Goal: Information Seeking & Learning: Compare options

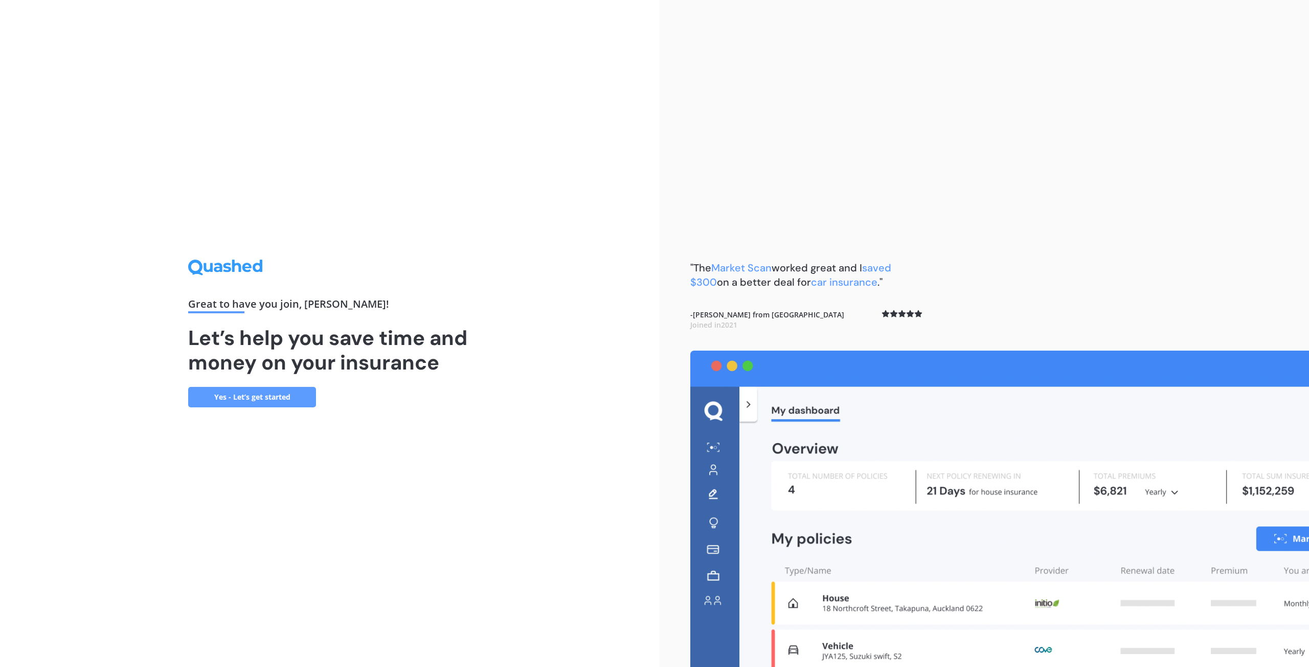
click at [246, 408] on div "Great to have you join , [PERSON_NAME] ! Let’s help you save time and money on …" at bounding box center [330, 333] width 660 height 667
click at [246, 402] on link "Yes - Let’s get started" at bounding box center [252, 397] width 128 height 20
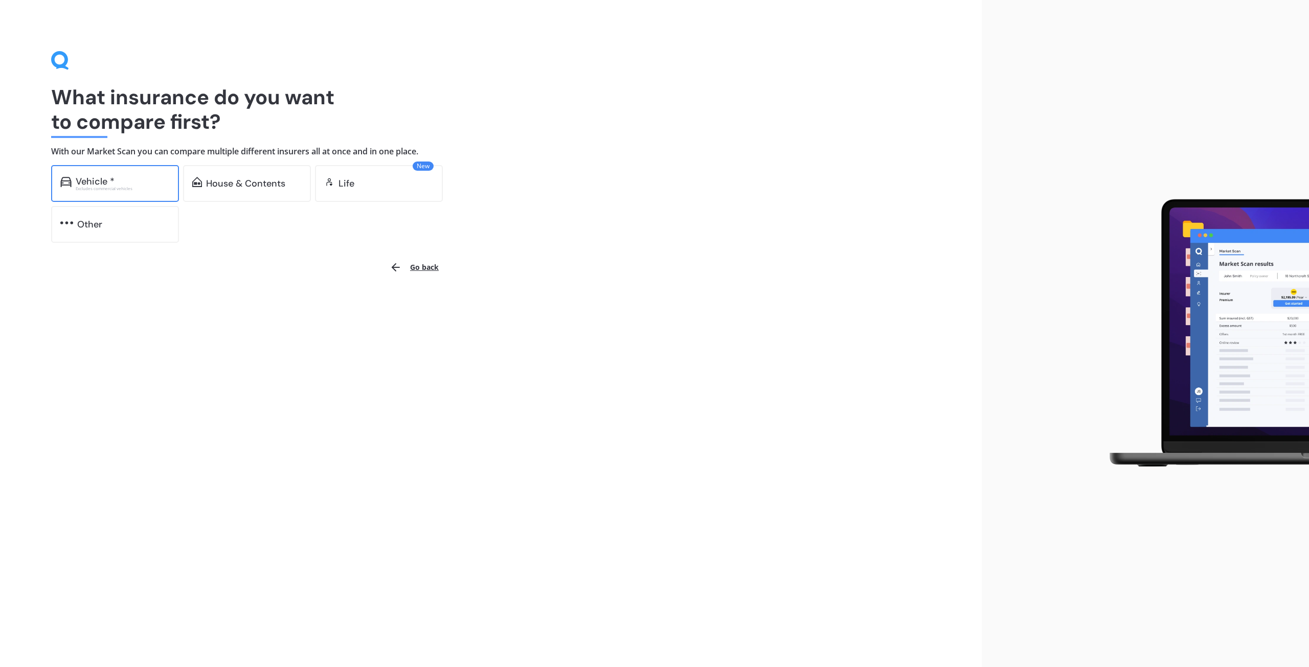
click at [116, 185] on div "Vehicle *" at bounding box center [123, 181] width 94 height 10
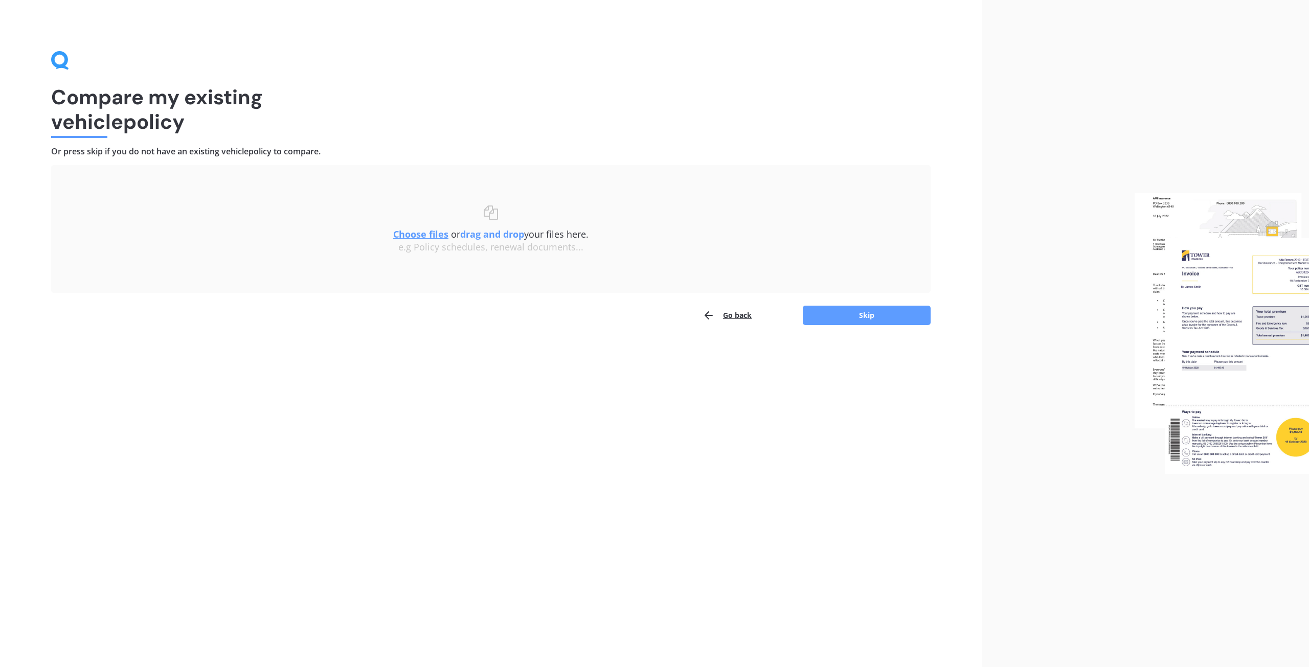
click at [425, 234] on u "Choose files" at bounding box center [420, 234] width 55 height 12
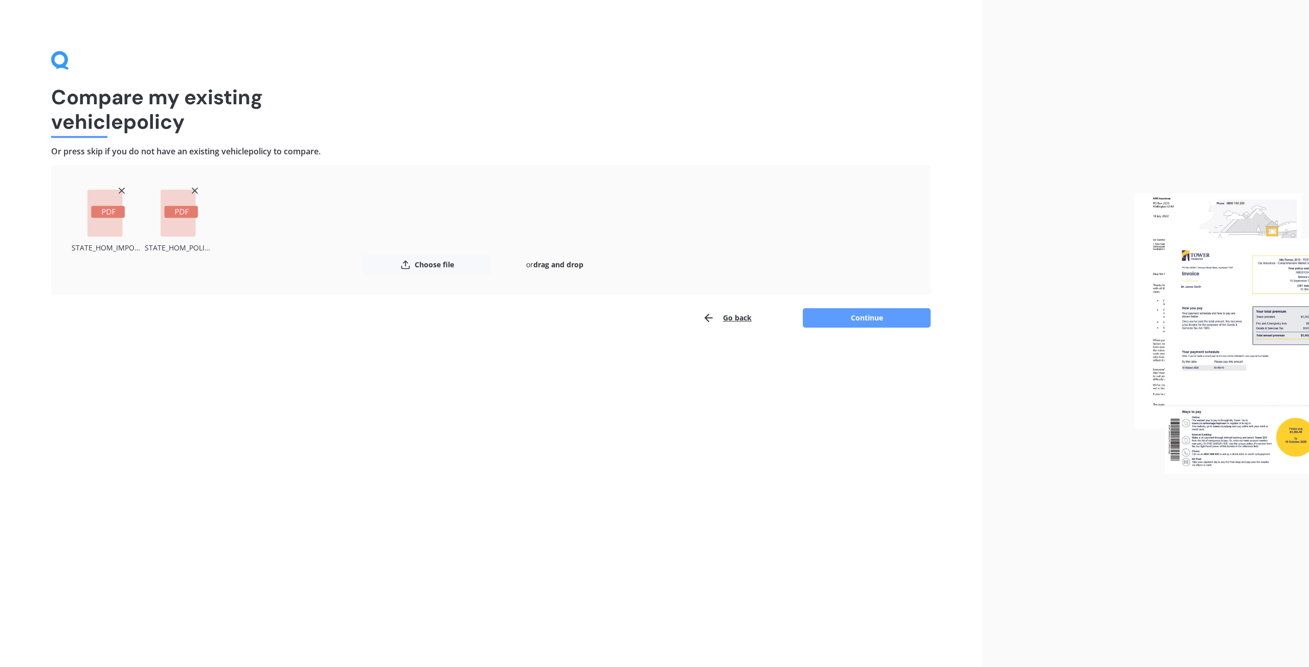
click at [728, 316] on button "Go back" at bounding box center [727, 318] width 49 height 20
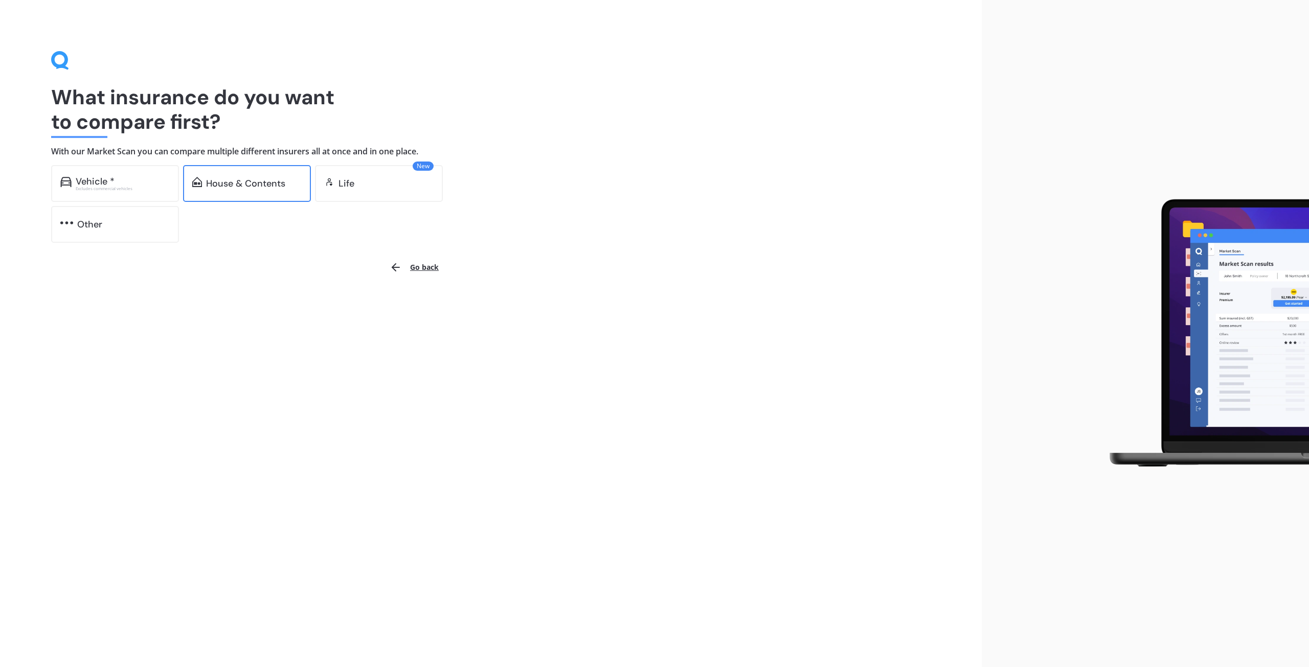
click at [249, 186] on div "House & Contents" at bounding box center [245, 183] width 79 height 10
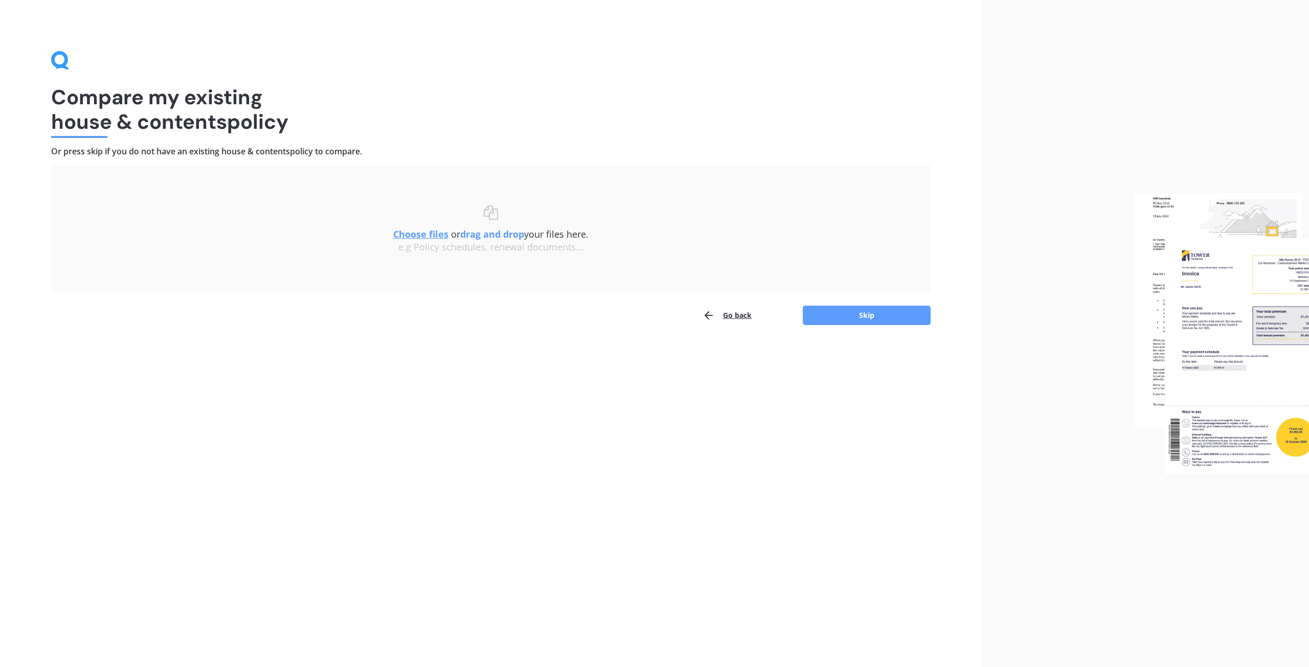
click at [436, 235] on u "Choose files" at bounding box center [420, 234] width 55 height 12
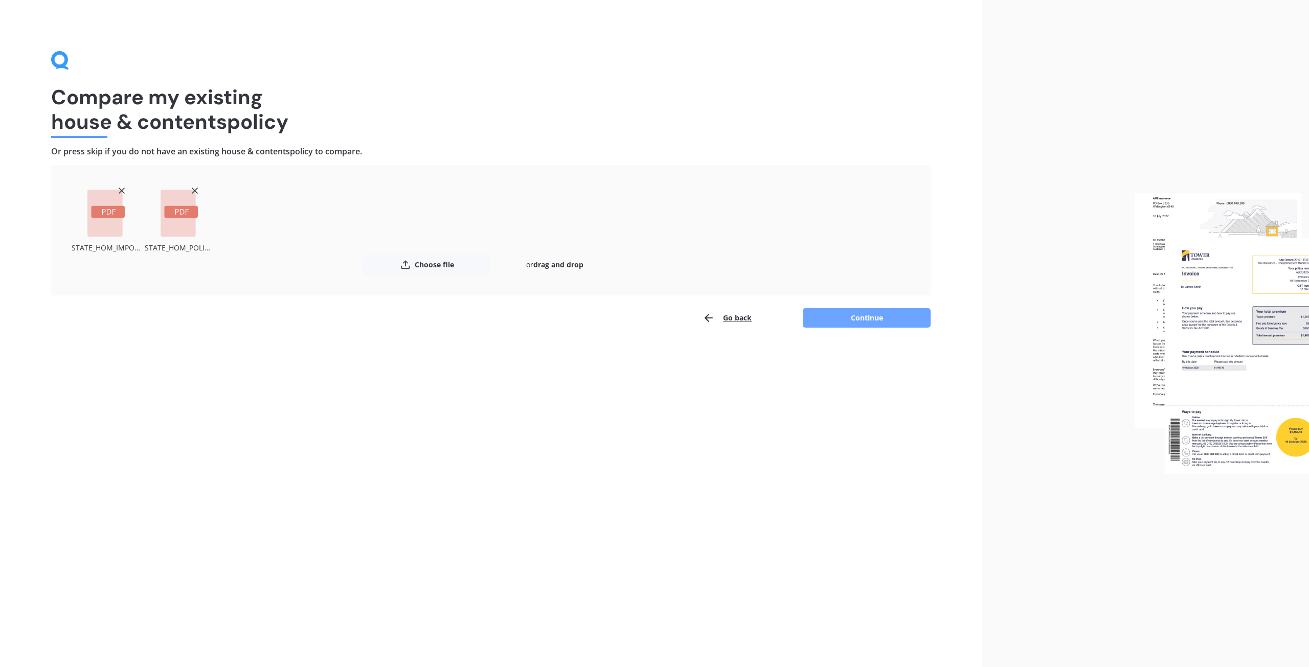
click at [854, 317] on button "Continue" at bounding box center [867, 317] width 128 height 19
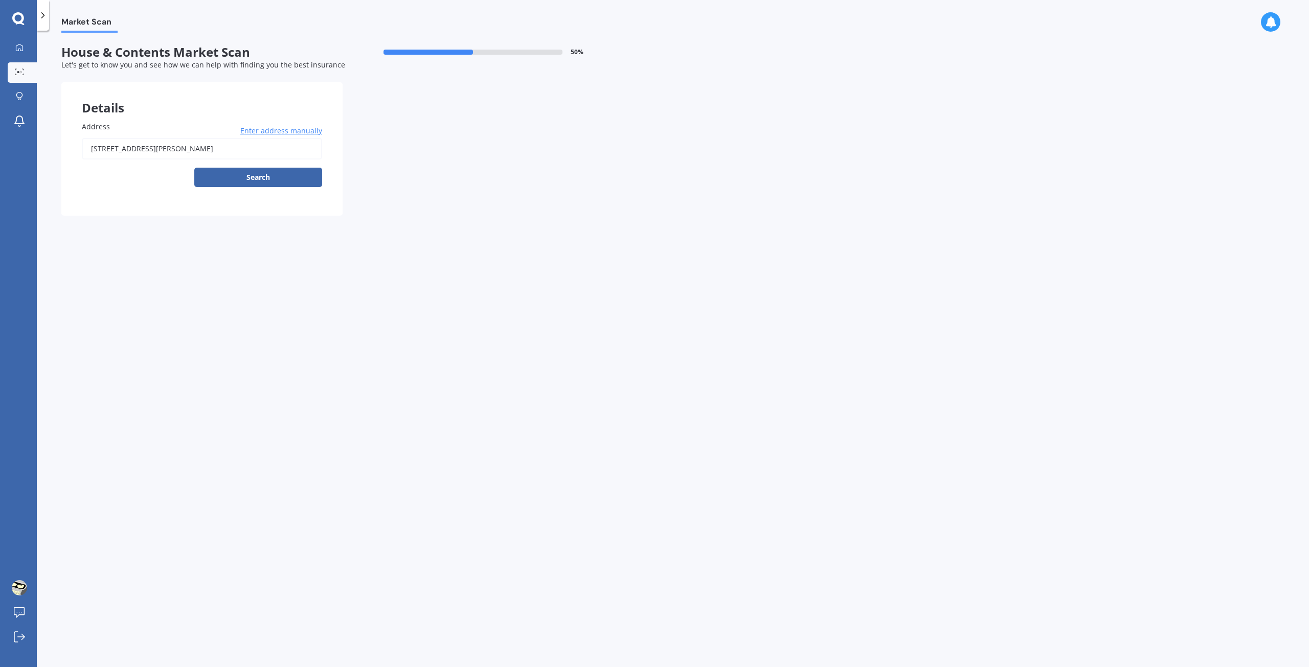
click at [205, 149] on input "[STREET_ADDRESS][PERSON_NAME]" at bounding box center [202, 148] width 240 height 21
type input "[STREET_ADDRESS]"
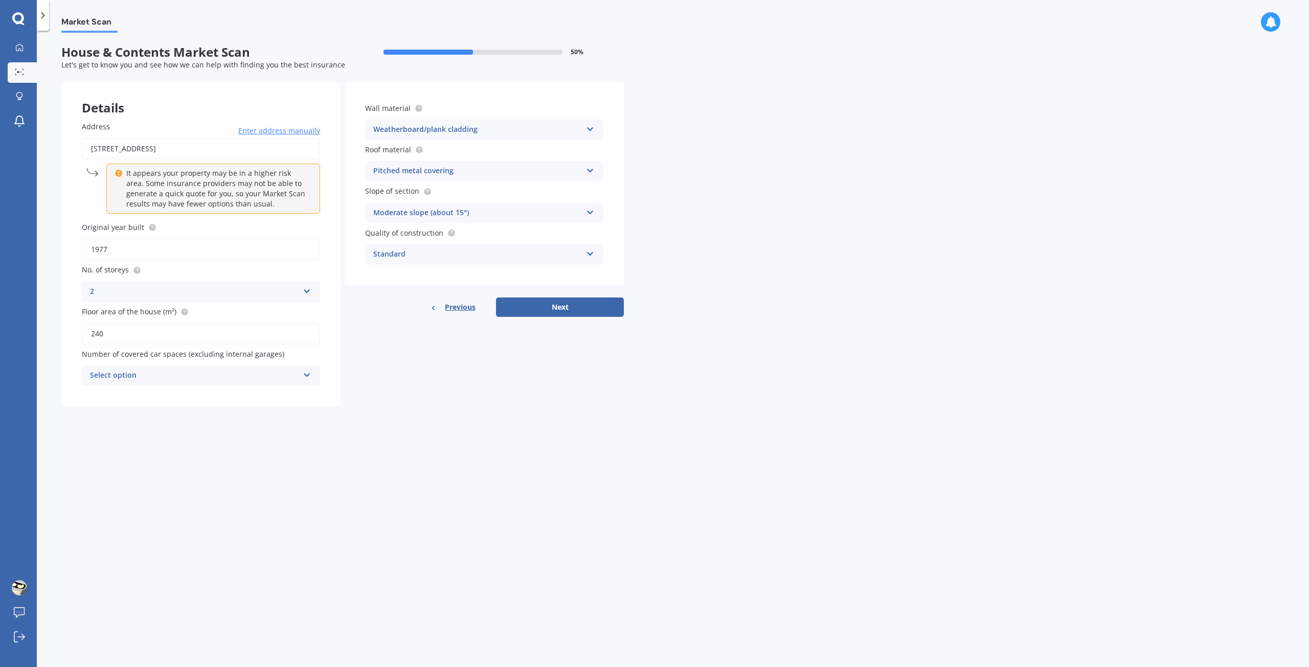
click at [306, 377] on icon at bounding box center [307, 373] width 9 height 7
click at [289, 393] on div "0" at bounding box center [200, 396] width 237 height 18
click at [589, 258] on div "Standard Standard High Prestige" at bounding box center [484, 254] width 238 height 20
click at [578, 291] on div "High" at bounding box center [484, 293] width 237 height 18
click at [578, 307] on button "Next" at bounding box center [560, 307] width 128 height 19
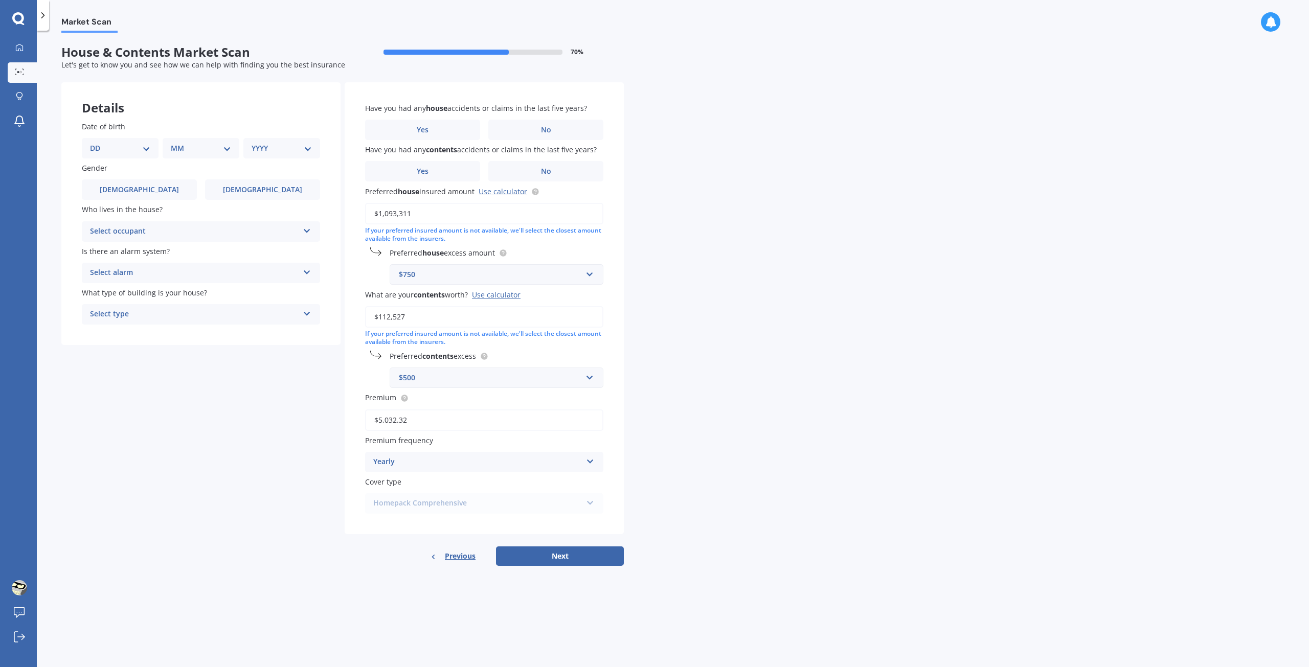
click at [148, 148] on select "DD 01 02 03 04 05 06 07 08 09 10 11 12 13 14 15 16 17 18 19 20 21 22 23 24 25 2…" at bounding box center [120, 148] width 60 height 11
select select "13"
click at [98, 143] on select "DD 01 02 03 04 05 06 07 08 09 10 11 12 13 14 15 16 17 18 19 20 21 22 23 24 25 2…" at bounding box center [120, 148] width 60 height 11
click at [181, 149] on select "MM 01 02 03 04 05 06 07 08 09 10 11 12" at bounding box center [203, 148] width 56 height 11
select select "03"
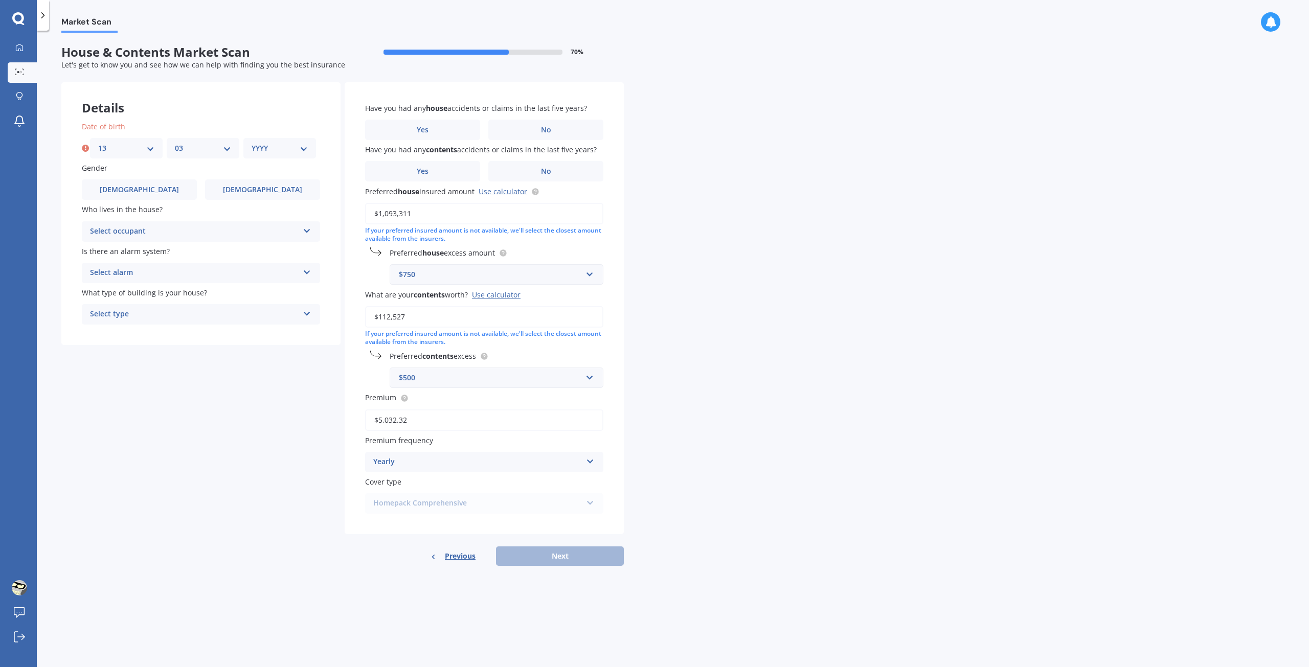
click at [175, 143] on select "MM 01 02 03 04 05 06 07 08 09 10 11 12" at bounding box center [203, 148] width 56 height 11
click at [265, 150] on select "YYYY 2009 2008 2007 2006 2005 2004 2003 2002 2001 2000 1999 1998 1997 1996 1995…" at bounding box center [280, 148] width 56 height 11
select select "1969"
click at [252, 143] on select "YYYY 2009 2008 2007 2006 2005 2004 2003 2002 2001 2000 1999 1998 1997 1996 1995…" at bounding box center [280, 148] width 56 height 11
click at [138, 192] on span "[DEMOGRAPHIC_DATA]" at bounding box center [139, 190] width 81 height 9
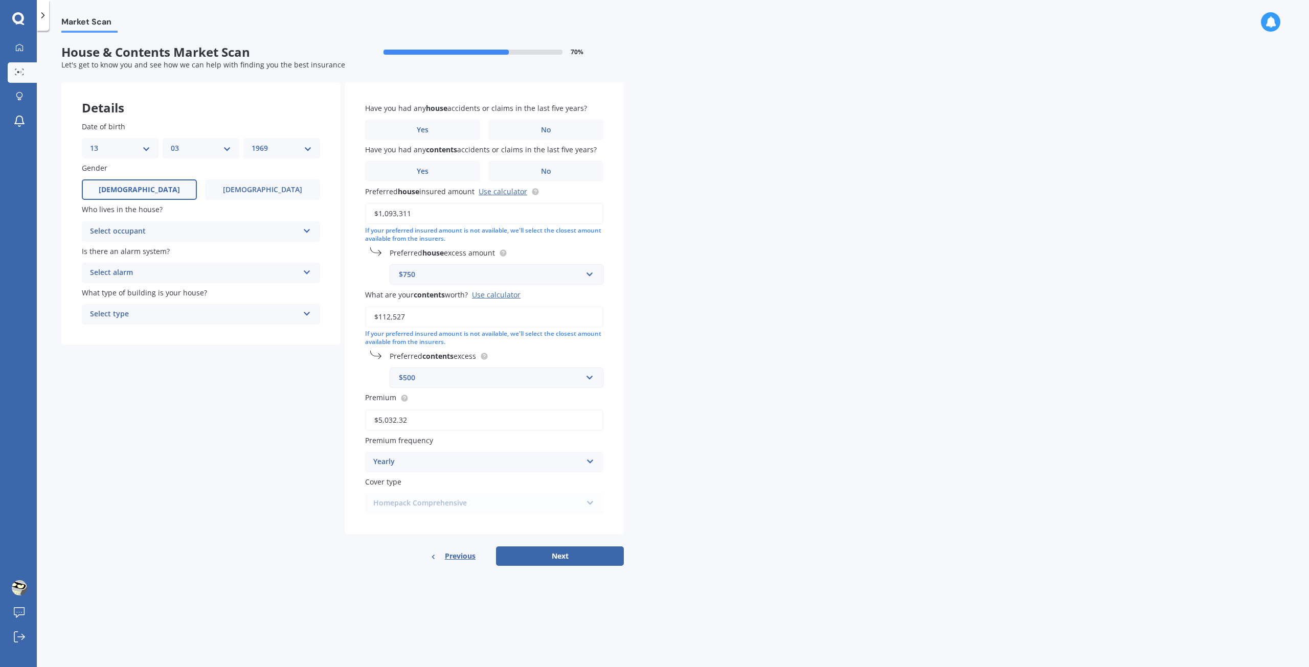
click at [0, 0] on input "[DEMOGRAPHIC_DATA]" at bounding box center [0, 0] width 0 height 0
click at [156, 222] on div "Select occupant Owner Owner + Boarder" at bounding box center [201, 231] width 238 height 20
click at [114, 248] on div "Owner" at bounding box center [200, 251] width 237 height 18
click at [153, 272] on div "Select alarm" at bounding box center [194, 273] width 209 height 12
click at [116, 328] on div "No" at bounding box center [200, 330] width 237 height 18
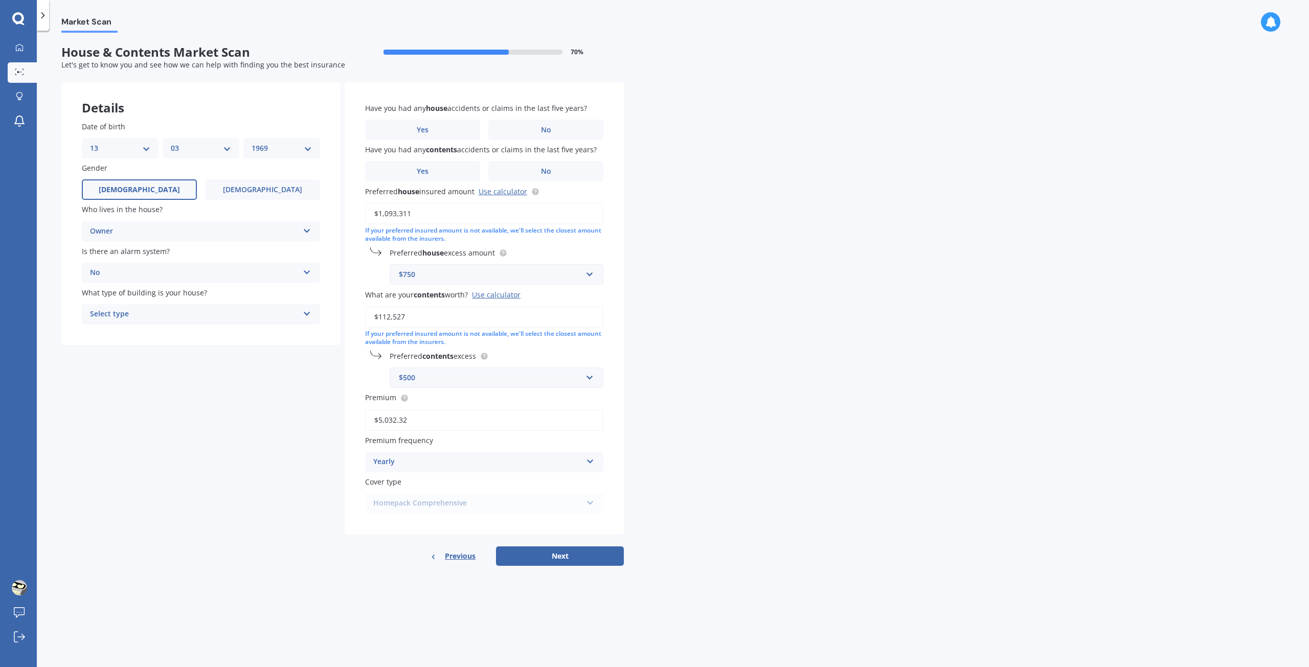
click at [169, 316] on div "Select type" at bounding box center [194, 314] width 209 height 12
click at [163, 336] on div "Freestanding" at bounding box center [200, 334] width 237 height 18
click at [519, 128] on label "No" at bounding box center [545, 130] width 115 height 20
click at [0, 0] on input "No" at bounding box center [0, 0] width 0 height 0
click at [529, 174] on label "No" at bounding box center [545, 171] width 115 height 20
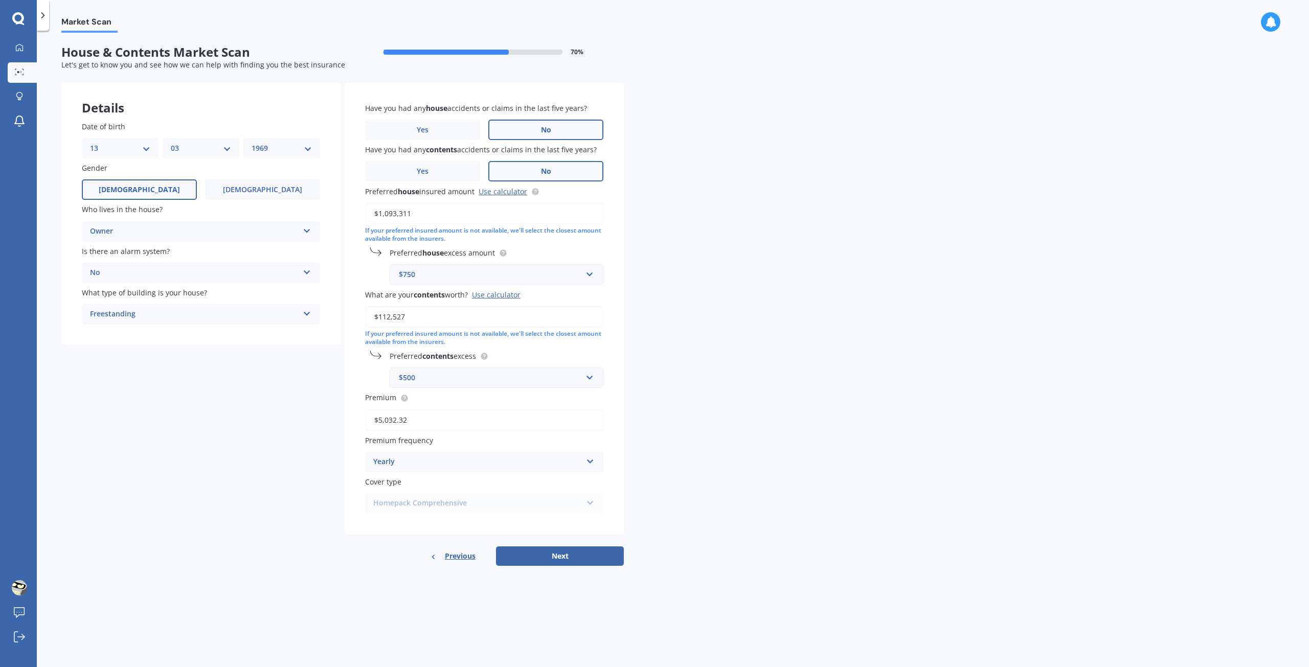
click at [0, 0] on input "No" at bounding box center [0, 0] width 0 height 0
click at [513, 192] on link "Use calculator" at bounding box center [503, 192] width 49 height 10
click at [429, 205] on input "$1,093,311" at bounding box center [484, 213] width 238 height 21
drag, startPoint x: 334, startPoint y: 214, endPoint x: 308, endPoint y: 214, distance: 26.1
click at [308, 214] on div "Details Date of birth DD 01 02 03 04 05 06 07 08 09 10 11 12 13 14 15 16 17 18 …" at bounding box center [342, 324] width 563 height 484
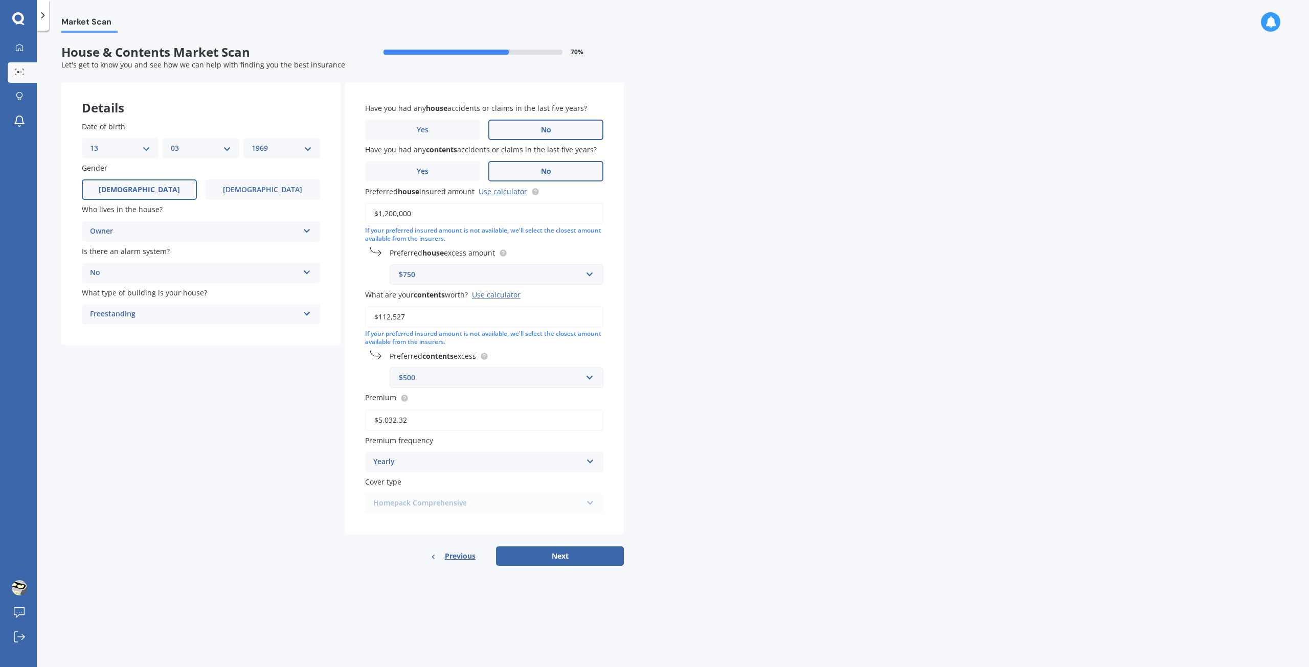
type input "$1,200,000"
click at [585, 276] on input "text" at bounding box center [493, 274] width 205 height 19
click at [665, 281] on div "Market Scan House & Contents Market Scan 70 % Let's get to know you and see how…" at bounding box center [673, 351] width 1272 height 637
drag, startPoint x: 425, startPoint y: 318, endPoint x: 339, endPoint y: 318, distance: 85.9
click at [339, 318] on div "Details Date of birth DD 01 02 03 04 05 06 07 08 09 10 11 12 13 14 15 16 17 18 …" at bounding box center [342, 324] width 563 height 484
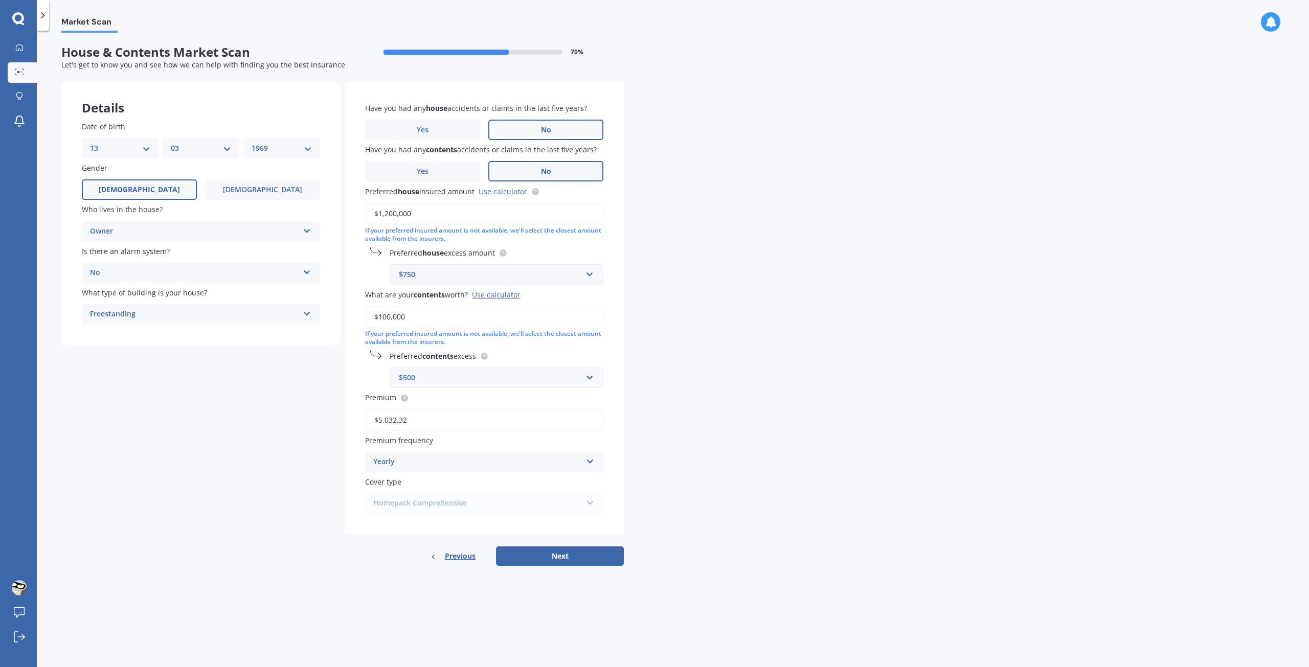
type input "$100,000"
click at [670, 353] on div "Market Scan House & Contents Market Scan 70 % Let's get to know you and see how…" at bounding box center [673, 351] width 1272 height 637
click at [560, 554] on button "Next" at bounding box center [560, 556] width 128 height 19
select select "13"
select select "03"
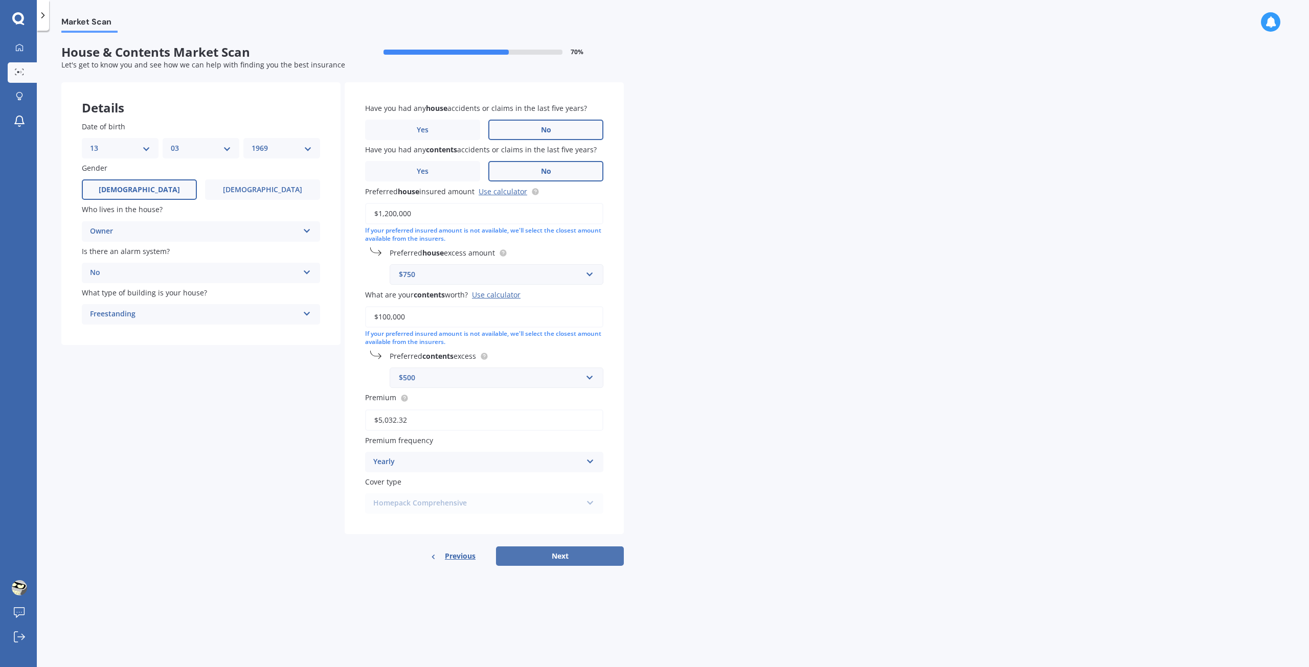
select select "1969"
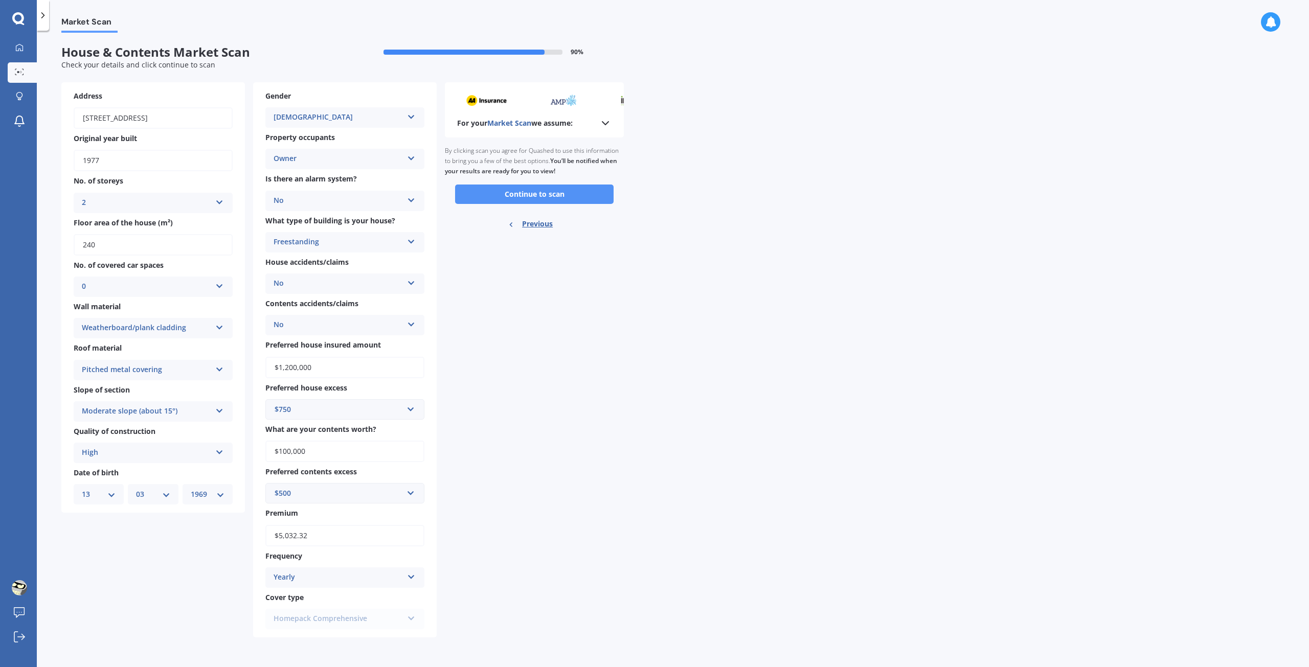
click at [553, 193] on button "Continue to scan" at bounding box center [534, 194] width 159 height 19
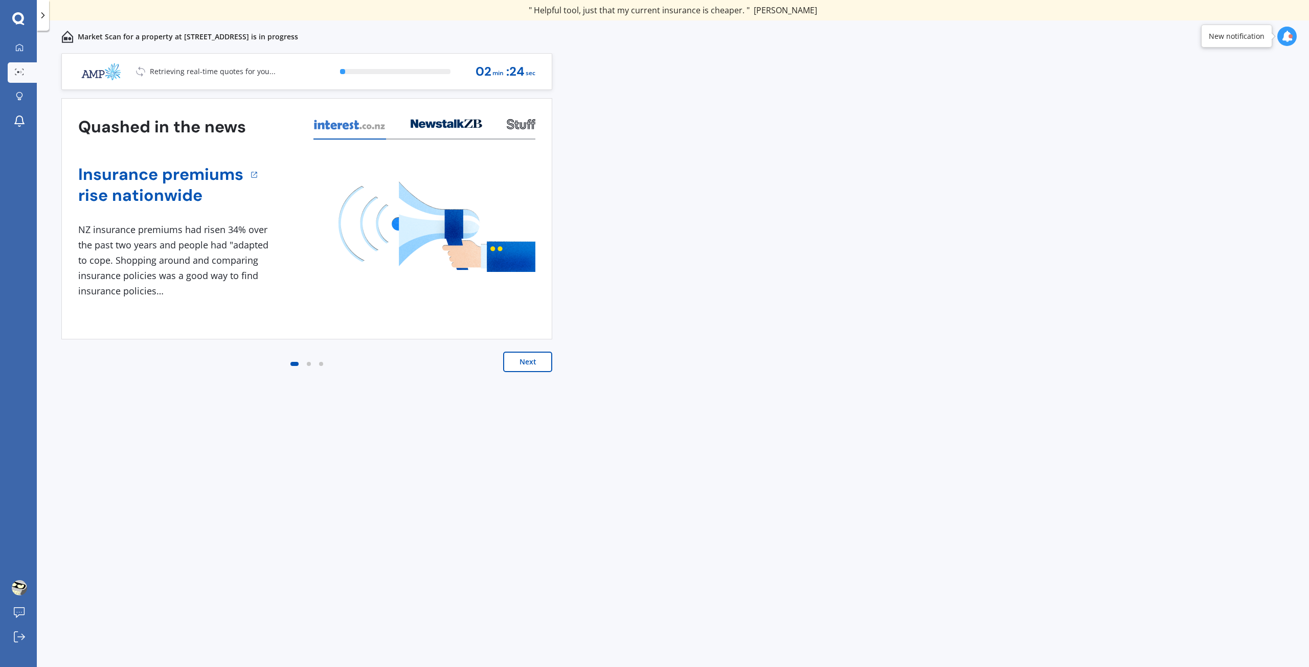
click at [537, 366] on button "Next" at bounding box center [527, 362] width 49 height 20
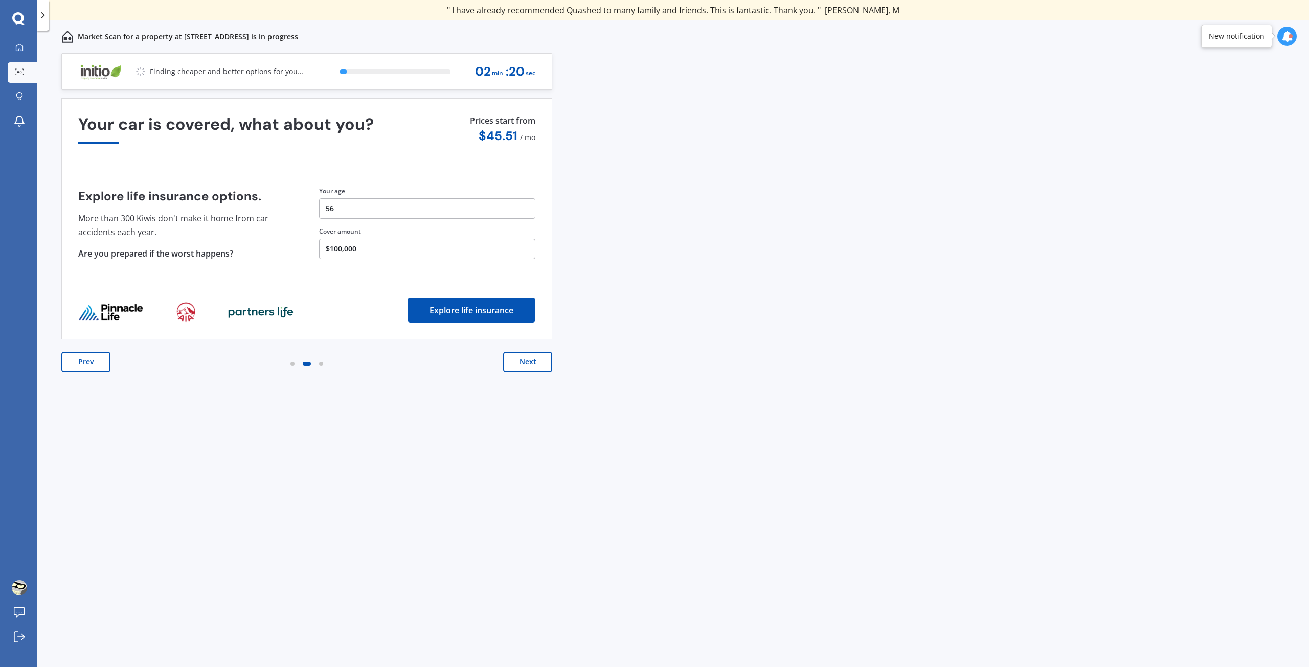
click at [537, 366] on button "Next" at bounding box center [527, 362] width 49 height 20
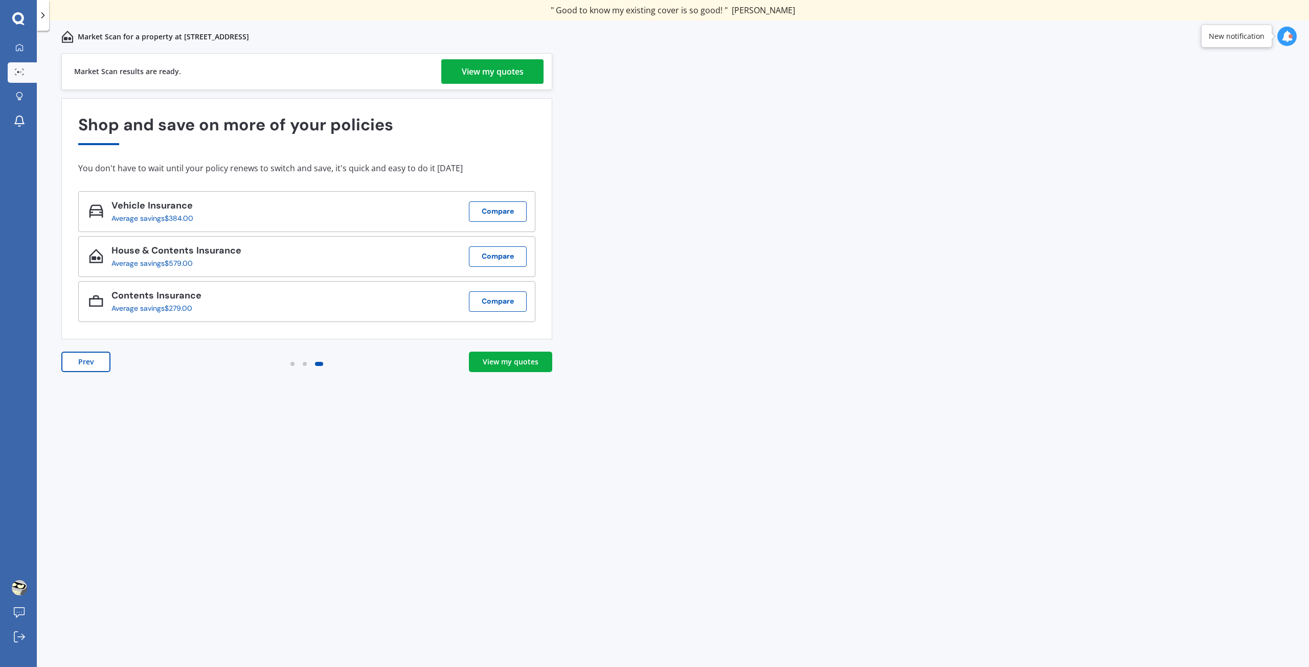
click at [513, 361] on div "View my quotes" at bounding box center [511, 362] width 56 height 10
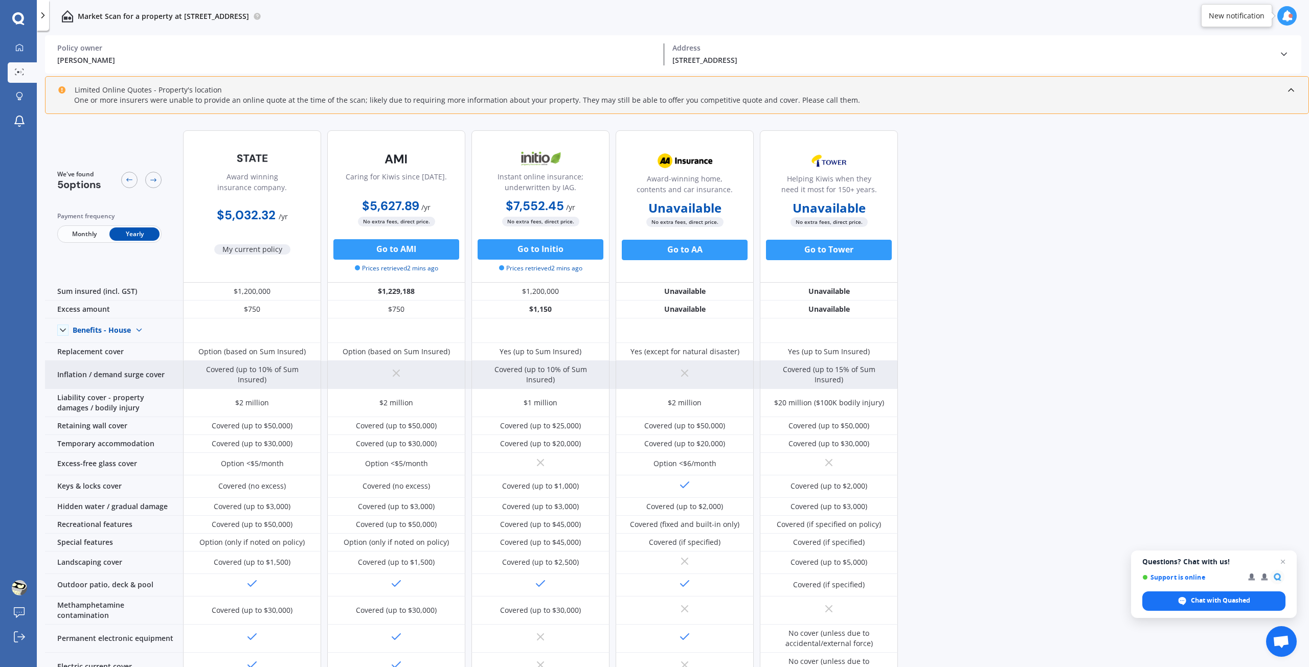
click at [105, 368] on div "Inflation / demand surge cover" at bounding box center [114, 375] width 138 height 28
